Goal: Task Accomplishment & Management: Manage account settings

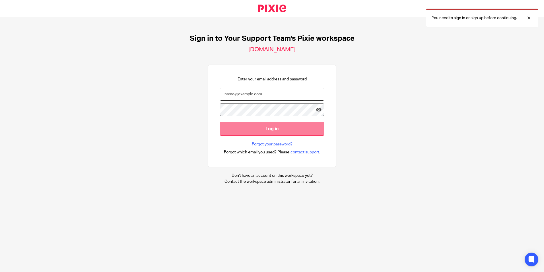
type input "Samantha@yoursupportteamltd.co.uk"
click at [263, 127] on input "Log in" at bounding box center [272, 129] width 105 height 14
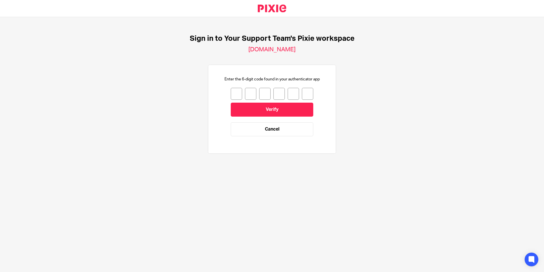
click at [234, 92] on input "number" at bounding box center [236, 94] width 11 height 12
type input "2"
type input "6"
type input "5"
type input "3"
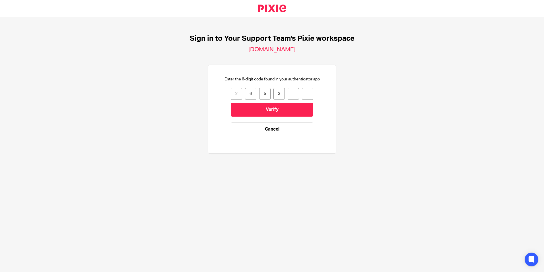
type input "2"
type input "0"
click at [247, 108] on input "Verify" at bounding box center [272, 109] width 83 height 14
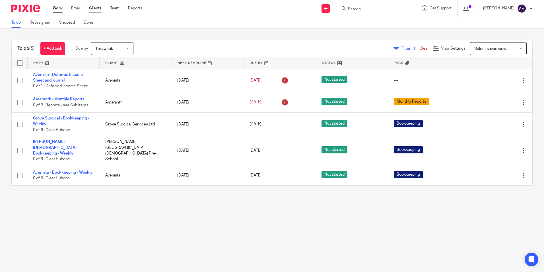
click at [102, 7] on link "Clients" at bounding box center [95, 8] width 13 height 6
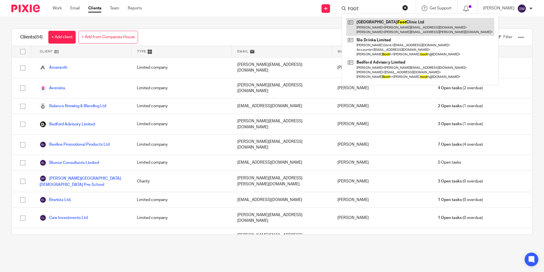
type input "FOOT"
click at [365, 22] on link at bounding box center [420, 27] width 148 height 18
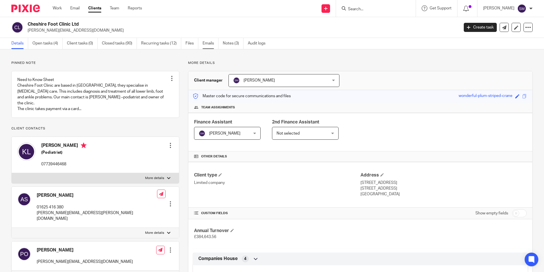
click at [206, 42] on link "Emails" at bounding box center [211, 43] width 16 height 11
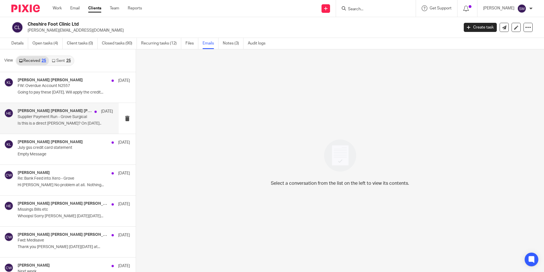
click at [33, 117] on p "Supplier Payment Run - Grove Surgical" at bounding box center [56, 116] width 76 height 5
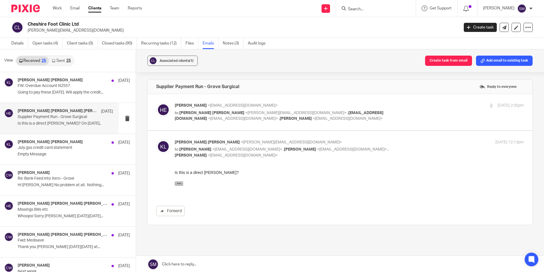
click at [182, 181] on button "button" at bounding box center [179, 183] width 9 height 5
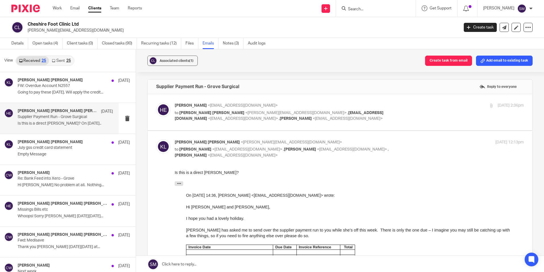
click at [252, 118] on p "to [PERSON_NAME] [PERSON_NAME] <[PERSON_NAME][EMAIL_ADDRESS][DOMAIN_NAME]> , [E…" at bounding box center [291, 116] width 233 height 12
checkbox input "true"
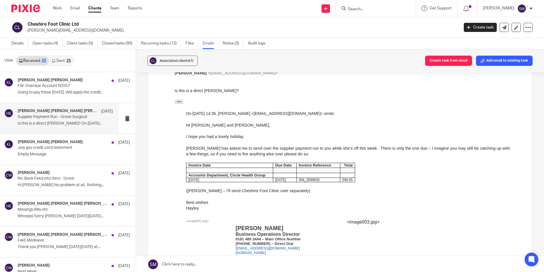
scroll to position [256, 0]
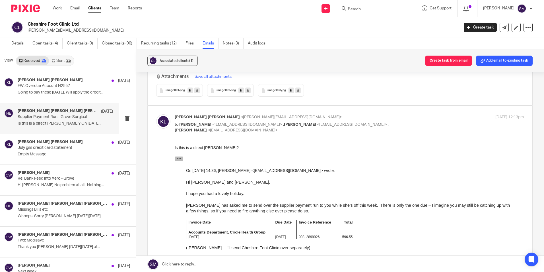
click at [179, 157] on icon "button" at bounding box center [179, 158] width 4 height 4
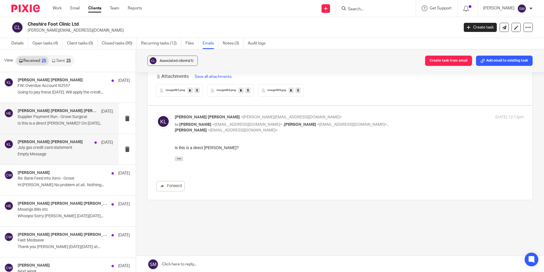
click at [33, 150] on div "[PERSON_NAME] [PERSON_NAME] [DATE] July gss credit card statement Empty Message" at bounding box center [65, 149] width 95 height 19
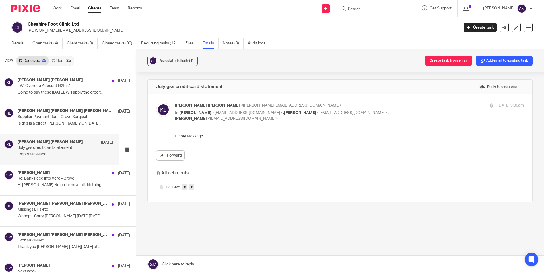
scroll to position [0, 0]
click at [45, 185] on p "Hi [PERSON_NAME] No problem at all. Nothing..." at bounding box center [65, 185] width 95 height 5
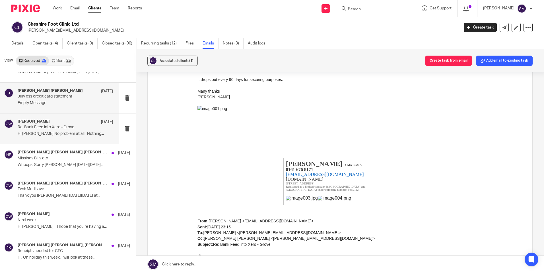
scroll to position [57, 0]
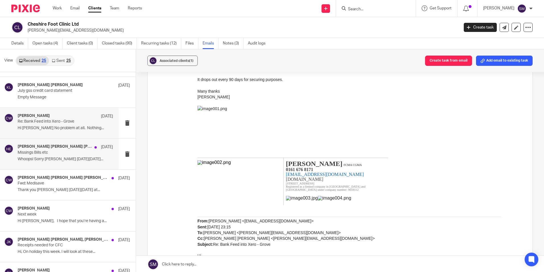
click at [43, 151] on p "Missings Bills etc" at bounding box center [56, 152] width 76 height 5
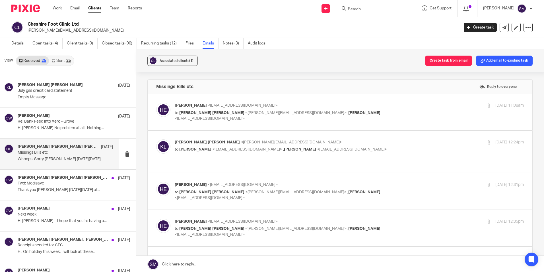
scroll to position [0, 0]
click at [228, 121] on div "[PERSON_NAME] <[EMAIL_ADDRESS][DOMAIN_NAME]> to [PERSON_NAME] [PERSON_NAME] <[P…" at bounding box center [340, 111] width 368 height 19
click at [364, 96] on label at bounding box center [340, 112] width 385 height 36
click at [156, 102] on input "checkbox" at bounding box center [156, 102] width 0 height 0
checkbox input "true"
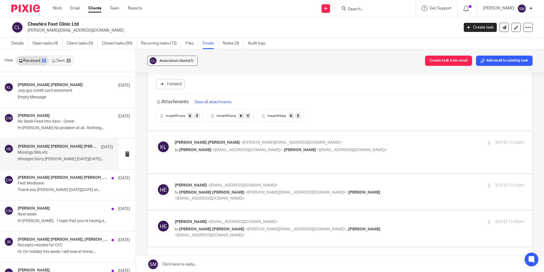
scroll to position [285, 0]
click at [386, 147] on p "to [PERSON_NAME] <[EMAIL_ADDRESS][DOMAIN_NAME]> , [PERSON_NAME] <[EMAIL_ADDRESS…" at bounding box center [291, 150] width 233 height 6
checkbox input "true"
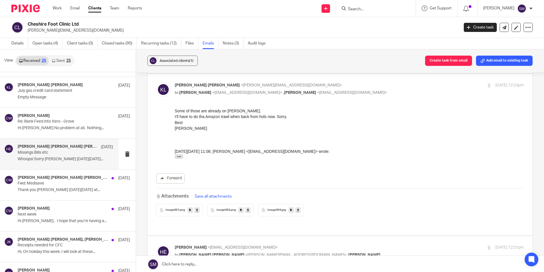
scroll to position [399, 0]
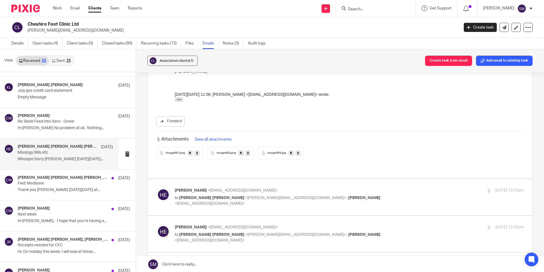
click at [395, 187] on p "[PERSON_NAME] <[EMAIL_ADDRESS][DOMAIN_NAME]>" at bounding box center [291, 190] width 233 height 6
checkbox input "true"
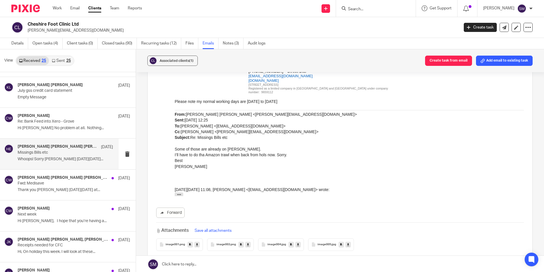
scroll to position [655, 0]
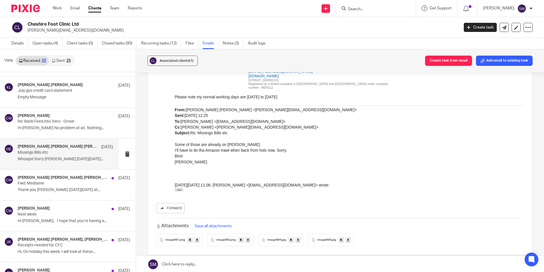
click at [220, 183] on div "Forward Attachments Save all attachments image001 .png image002 .png image004 .…" at bounding box center [340, 104] width 368 height 284
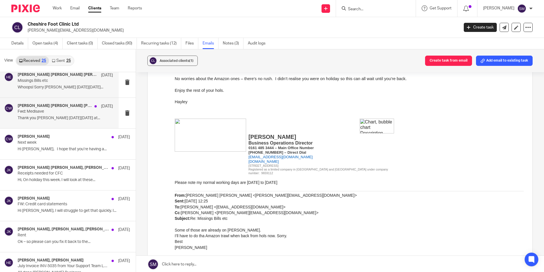
scroll to position [142, 0]
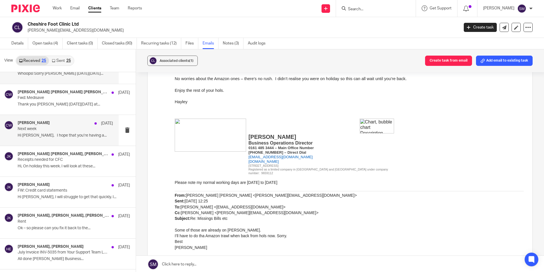
click at [52, 134] on p "Hi [PERSON_NAME], I hope that you’re having a..." at bounding box center [65, 135] width 95 height 5
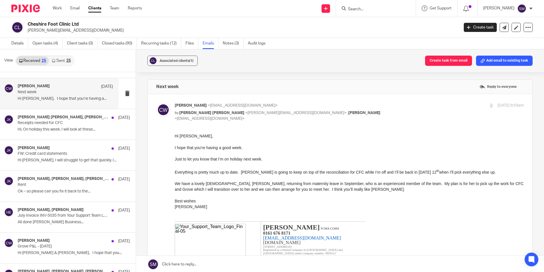
scroll to position [199, 0]
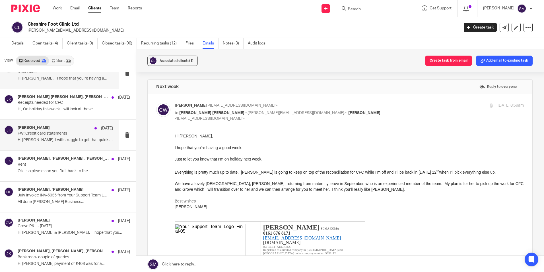
click at [65, 135] on p "FW: Credit card statements" at bounding box center [56, 133] width 76 height 5
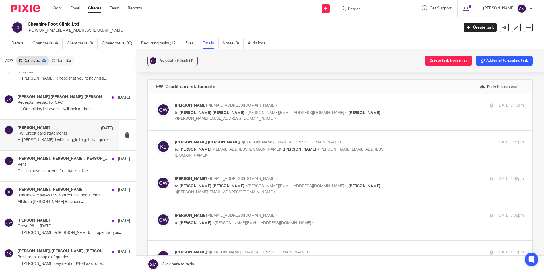
scroll to position [0, 0]
click at [247, 119] on div "[PERSON_NAME] <[PERSON_NAME][EMAIL_ADDRESS][DOMAIN_NAME]> to [PERSON_NAME] [PER…" at bounding box center [340, 111] width 368 height 19
click at [412, 108] on div "[PERSON_NAME] <[EMAIL_ADDRESS][DOMAIN_NAME]> to [PERSON_NAME] [PERSON_NAME] <[P…" at bounding box center [349, 111] width 349 height 19
checkbox input "true"
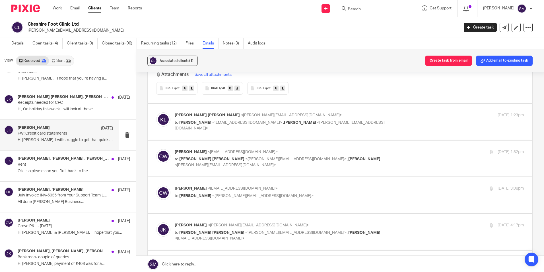
scroll to position [285, 0]
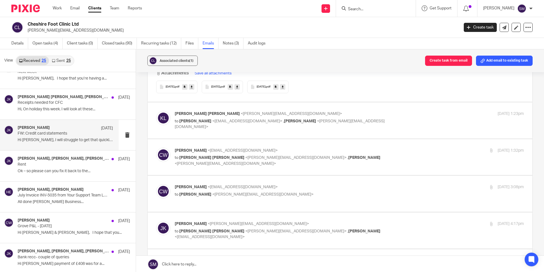
click at [396, 126] on div "[PERSON_NAME] [PERSON_NAME] <[PERSON_NAME][EMAIL_ADDRESS][DOMAIN_NAME]> to [PER…" at bounding box center [340, 120] width 368 height 19
click at [232, 132] on label at bounding box center [340, 120] width 385 height 36
click at [156, 111] on input "checkbox" at bounding box center [156, 110] width 0 height 0
checkbox input "true"
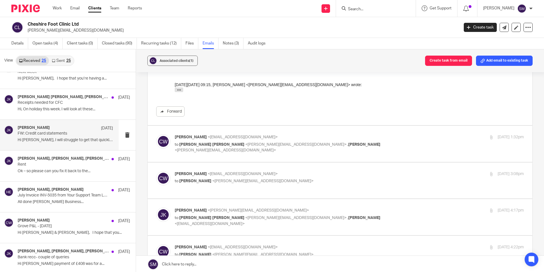
scroll to position [370, 0]
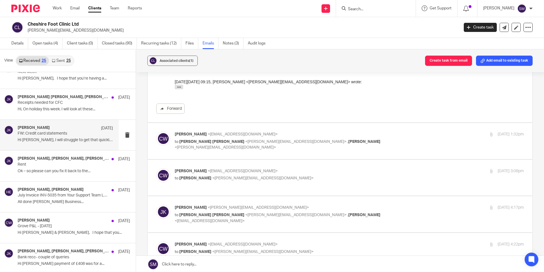
click at [399, 135] on p "[PERSON_NAME] <[EMAIL_ADDRESS][DOMAIN_NAME]>" at bounding box center [291, 134] width 233 height 6
checkbox input "true"
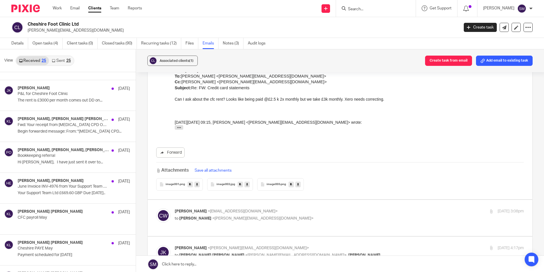
scroll to position [427, 0]
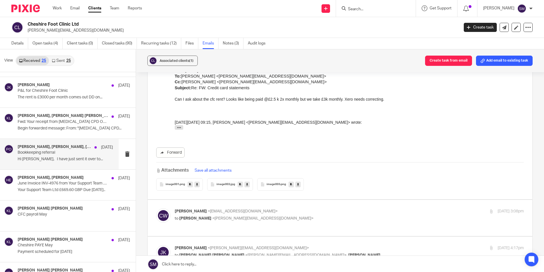
click at [58, 160] on p "Hi [PERSON_NAME], I have just sent it over to..." at bounding box center [65, 159] width 95 height 5
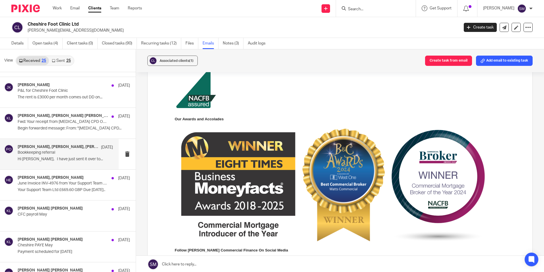
scroll to position [0, 0]
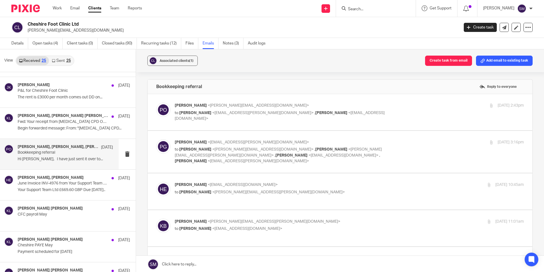
click at [254, 124] on label at bounding box center [340, 112] width 385 height 36
click at [156, 102] on input "checkbox" at bounding box center [156, 102] width 0 height 0
checkbox input "true"
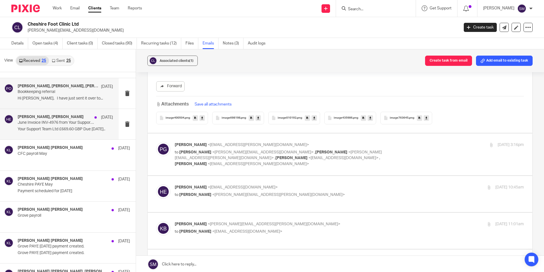
scroll to position [512, 0]
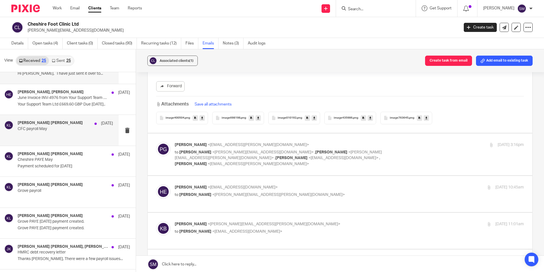
click at [56, 136] on p at bounding box center [65, 135] width 95 height 5
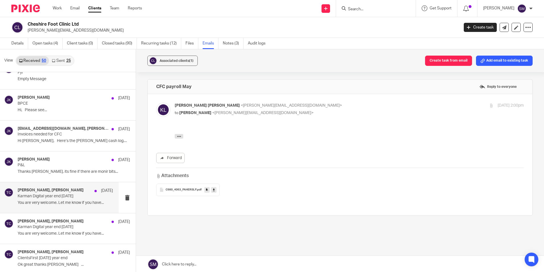
scroll to position [797, 0]
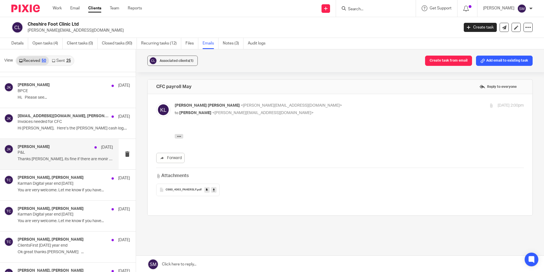
click at [62, 158] on p "Thanks [PERSON_NAME], its fine if there are monir bits..." at bounding box center [65, 159] width 95 height 5
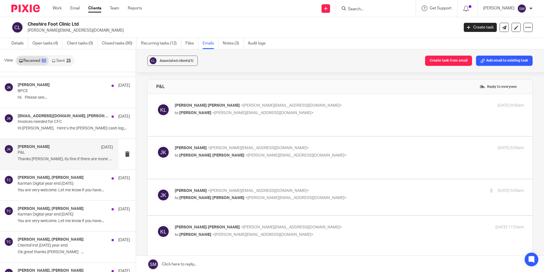
scroll to position [0, 0]
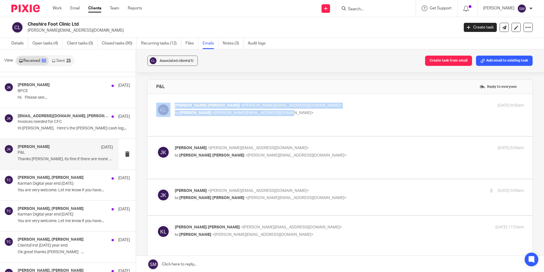
click at [284, 121] on div "[PERSON_NAME] [PERSON_NAME] <[PERSON_NAME][EMAIL_ADDRESS][DOMAIN_NAME]> to [PER…" at bounding box center [340, 115] width 385 height 42
drag, startPoint x: 284, startPoint y: 121, endPoint x: 341, endPoint y: 111, distance: 57.6
click at [343, 110] on p "to [PERSON_NAME] <[PERSON_NAME][EMAIL_ADDRESS][DOMAIN_NAME]>" at bounding box center [291, 113] width 233 height 6
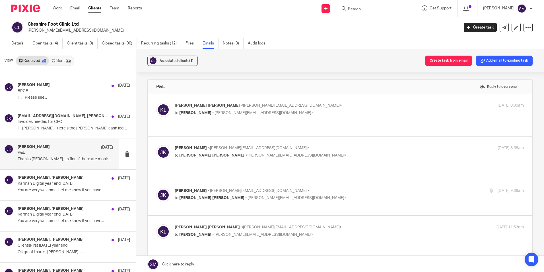
click at [316, 114] on p "to [PERSON_NAME] <[PERSON_NAME][EMAIL_ADDRESS][DOMAIN_NAME]>" at bounding box center [291, 113] width 233 height 6
checkbox input "true"
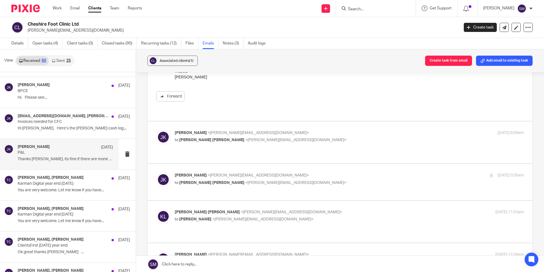
scroll to position [85, 0]
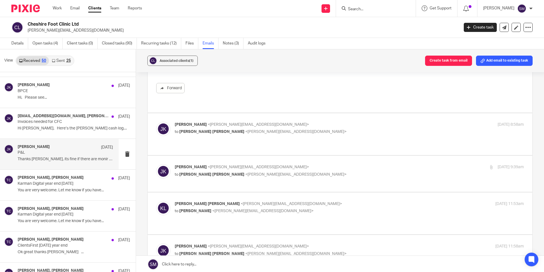
click at [281, 129] on p "to [PERSON_NAME] [PERSON_NAME] <[PERSON_NAME][EMAIL_ADDRESS][DOMAIN_NAME]>" at bounding box center [291, 132] width 233 height 6
checkbox input "true"
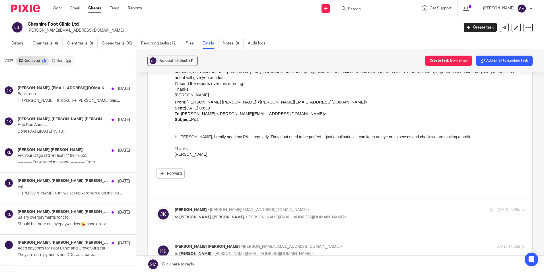
scroll to position [1822, 0]
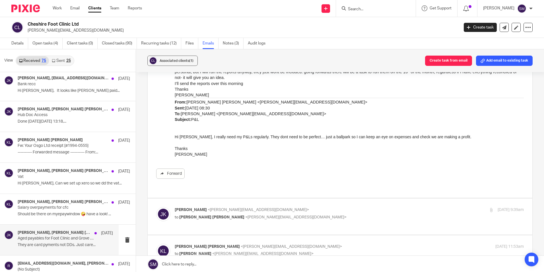
click at [60, 237] on p "Aged payables for Foot Clinic and Grove Surgical" at bounding box center [56, 238] width 76 height 5
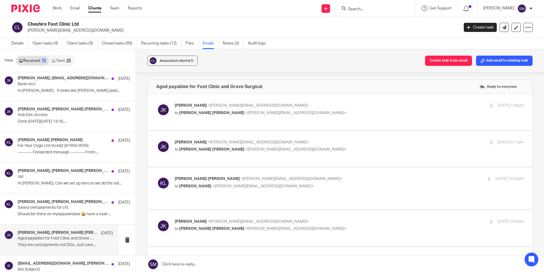
scroll to position [0, 0]
click at [321, 115] on p "to [PERSON_NAME] [PERSON_NAME] <[PERSON_NAME][EMAIL_ADDRESS][DOMAIN_NAME]>" at bounding box center [291, 113] width 233 height 6
checkbox input "true"
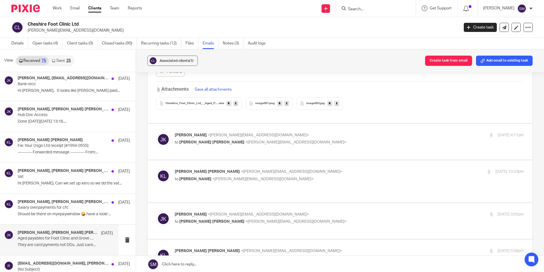
scroll to position [285, 0]
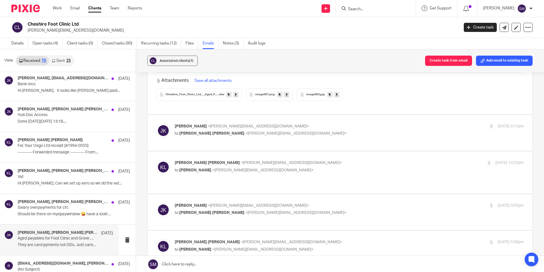
click at [303, 134] on div "[PERSON_NAME] <[PERSON_NAME][EMAIL_ADDRESS][DOMAIN_NAME]> to [PERSON_NAME] [PER…" at bounding box center [340, 132] width 368 height 19
click at [278, 136] on div "[PERSON_NAME] <[PERSON_NAME][EMAIL_ADDRESS][DOMAIN_NAME]> to [PERSON_NAME] [PER…" at bounding box center [340, 132] width 368 height 19
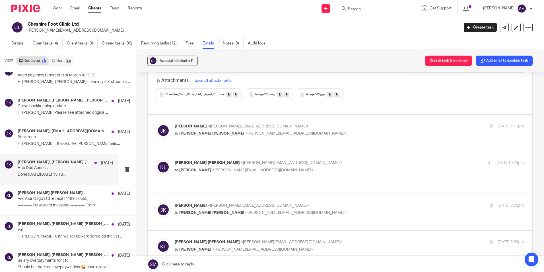
scroll to position [1765, 0]
